Goal: Check status: Check status

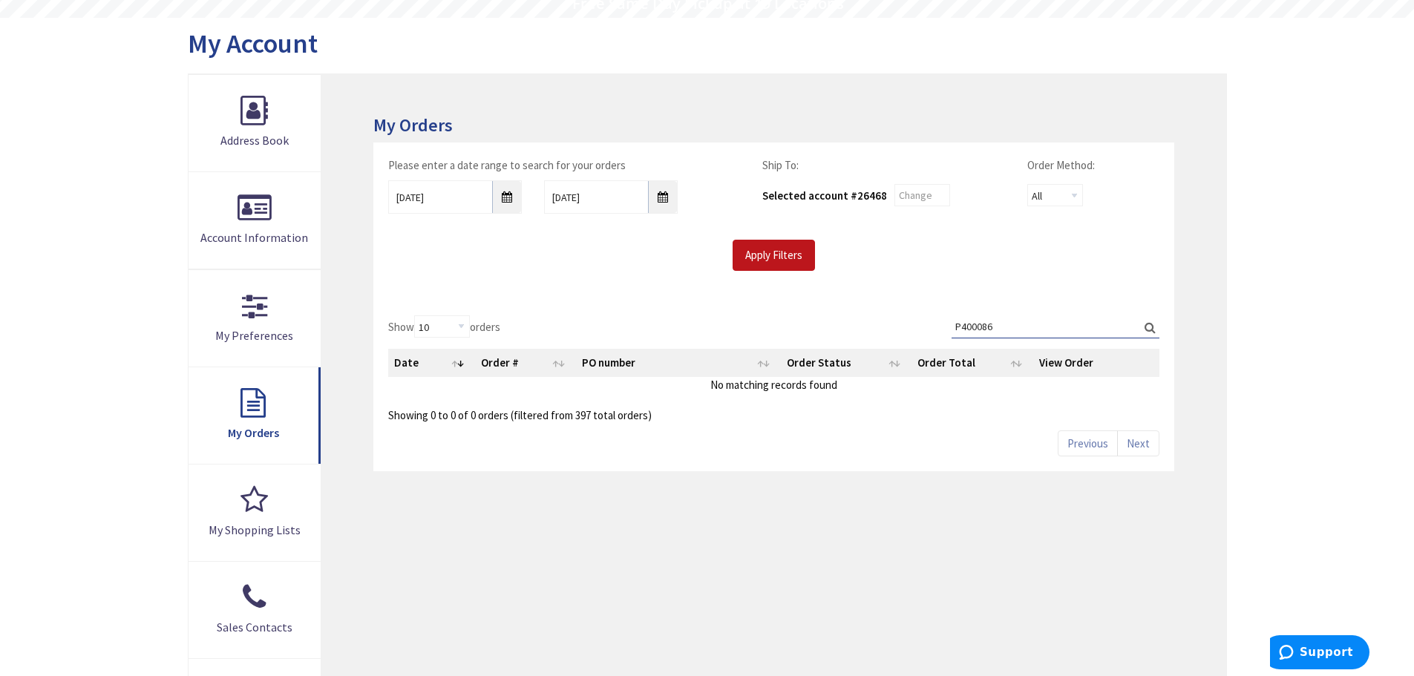
scroll to position [148, 0]
drag, startPoint x: 1090, startPoint y: 326, endPoint x: 928, endPoint y: 322, distance: 162.6
click at [928, 322] on div "Show 10 25 50 100 orders Search: P400086 Date Order # PO number Order Status Or…" at bounding box center [773, 368] width 770 height 108
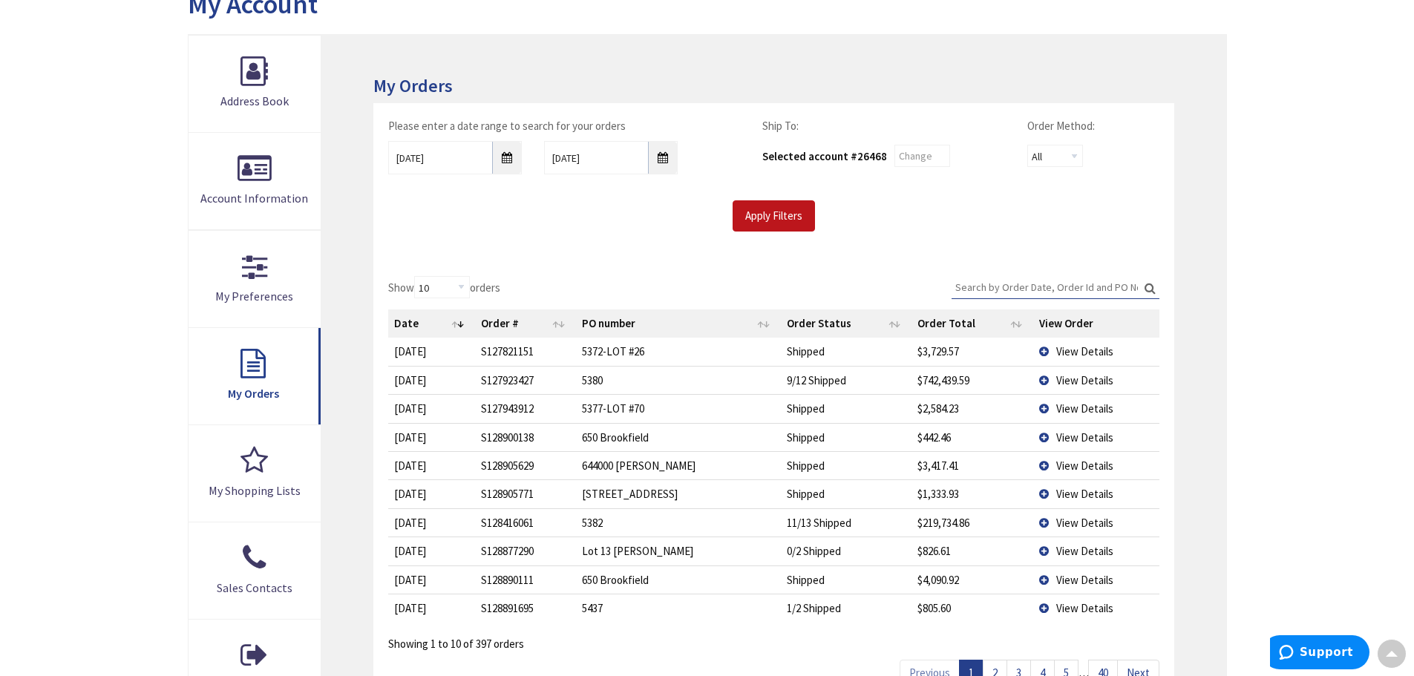
scroll to position [223, 0]
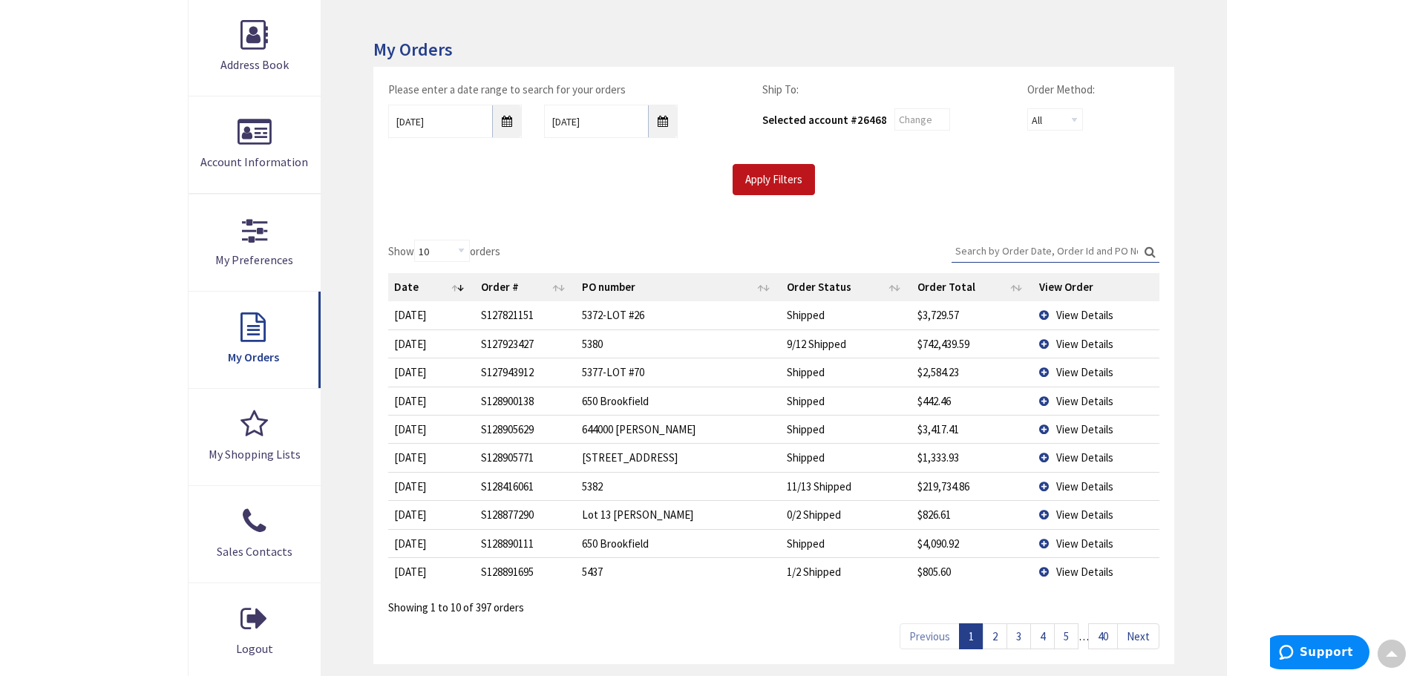
click at [1054, 400] on td "View Details" at bounding box center [1096, 401] width 126 height 28
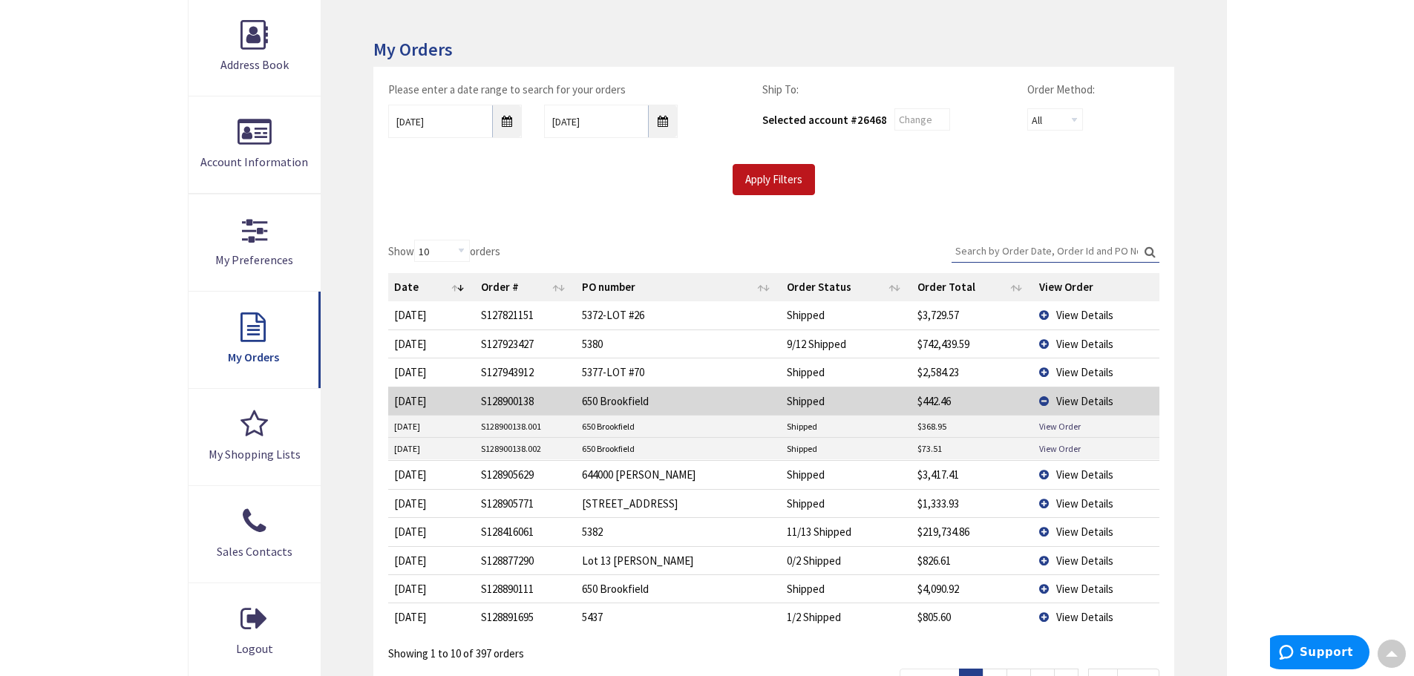
click at [1044, 396] on td "View Details" at bounding box center [1096, 401] width 126 height 28
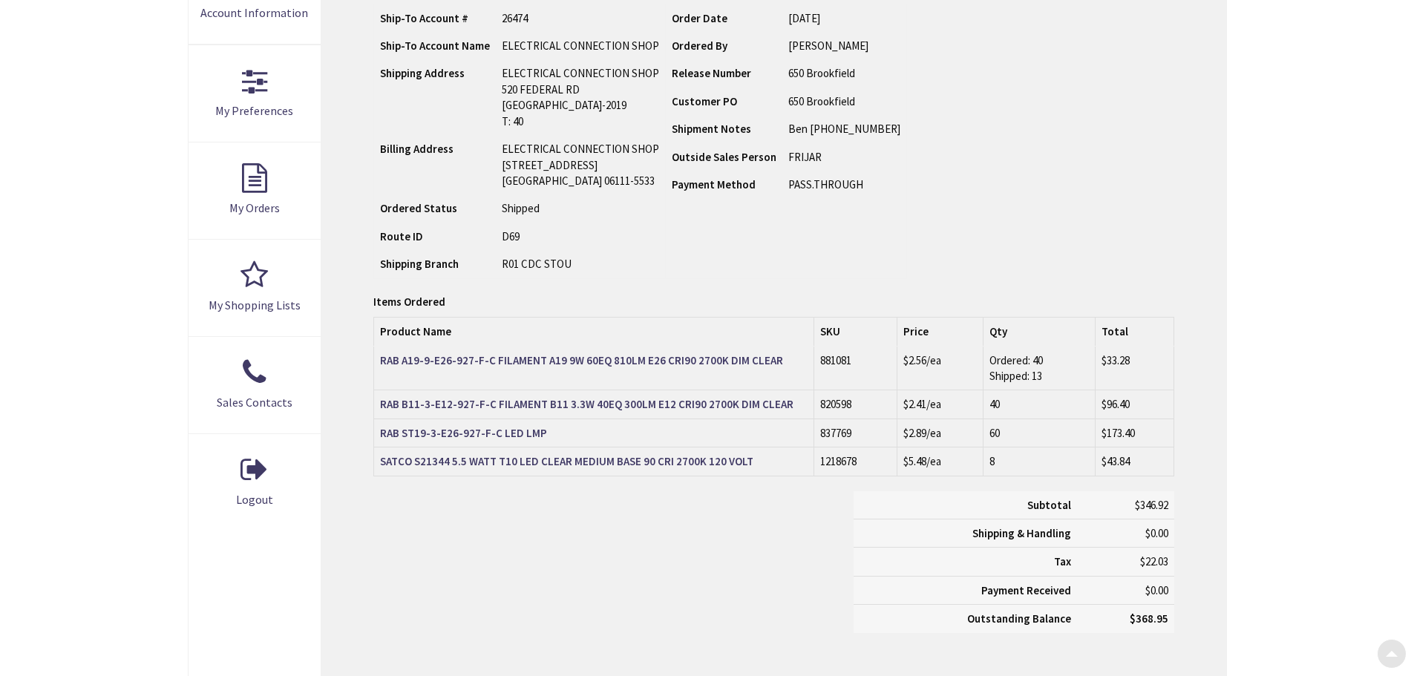
scroll to position [371, 0]
type input "[GEOGRAPHIC_DATA], [GEOGRAPHIC_DATA]"
click at [1037, 357] on span "Ordered: 40 Shipped: 13" at bounding box center [1015, 367] width 53 height 30
drag, startPoint x: 1033, startPoint y: 373, endPoint x: 1050, endPoint y: 373, distance: 16.3
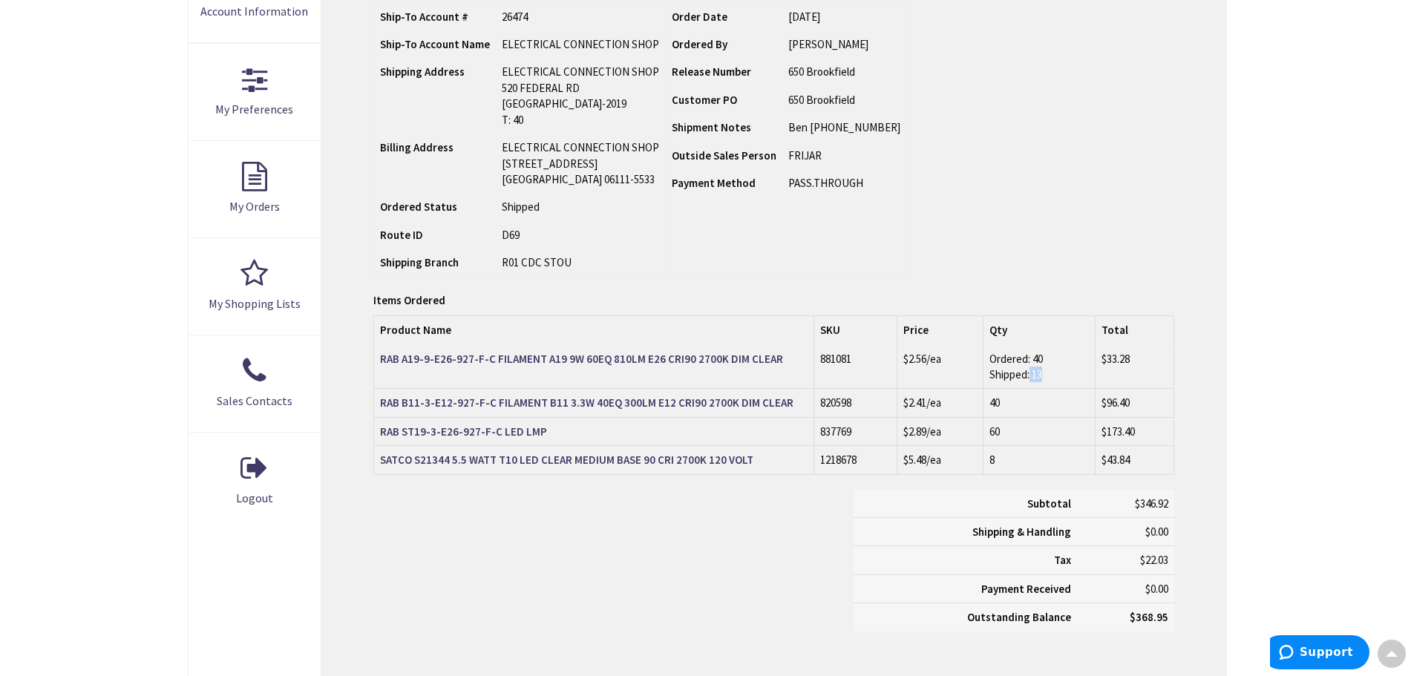
click at [1050, 373] on td "Ordered: 40 Shipped: 13" at bounding box center [1039, 367] width 112 height 44
click at [1053, 375] on td "Ordered: 40 Shipped: 13" at bounding box center [1039, 367] width 112 height 44
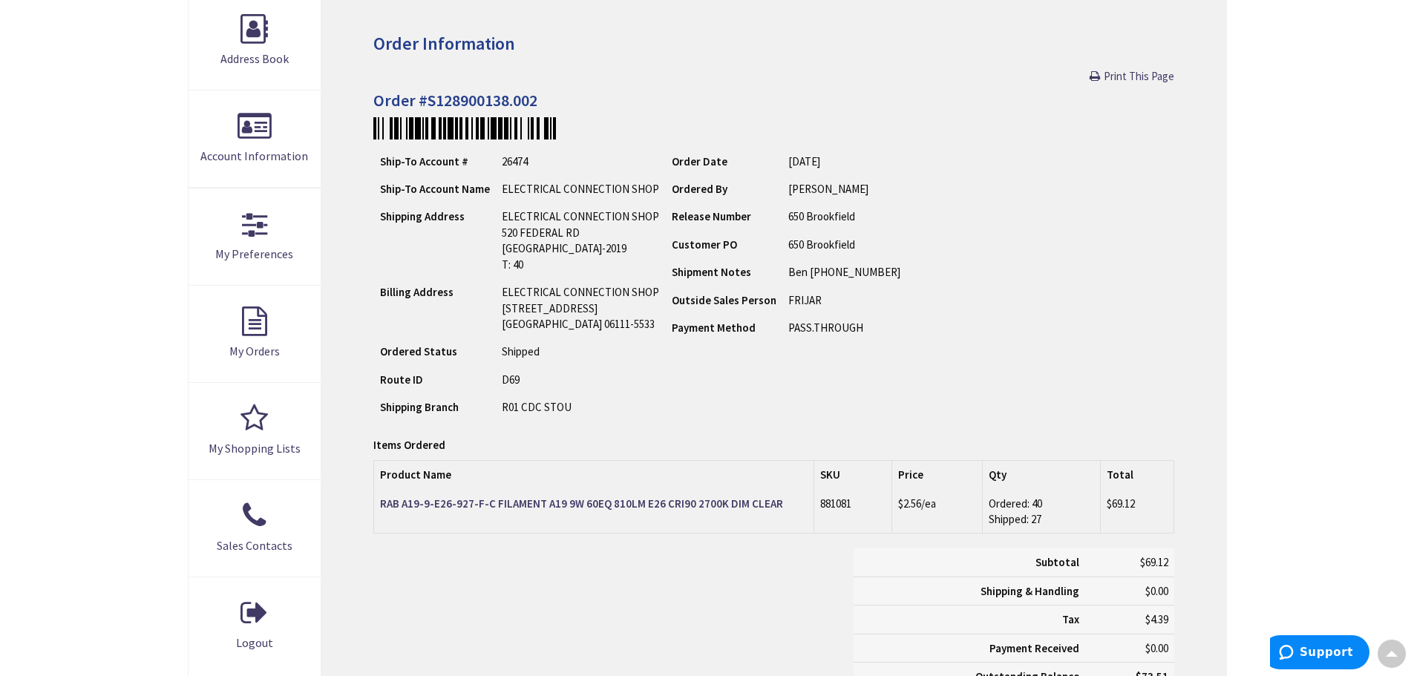
scroll to position [223, 0]
